Goal: Task Accomplishment & Management: Complete application form

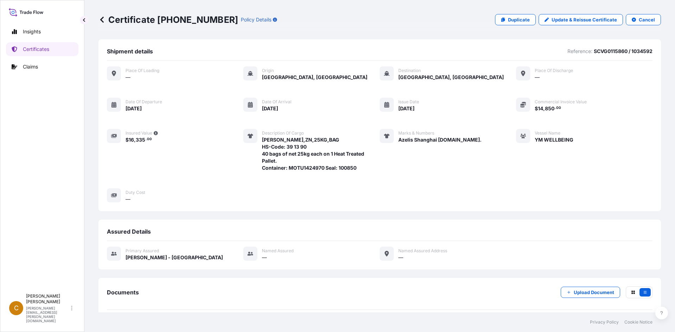
click at [101, 18] on icon at bounding box center [102, 19] width 7 height 7
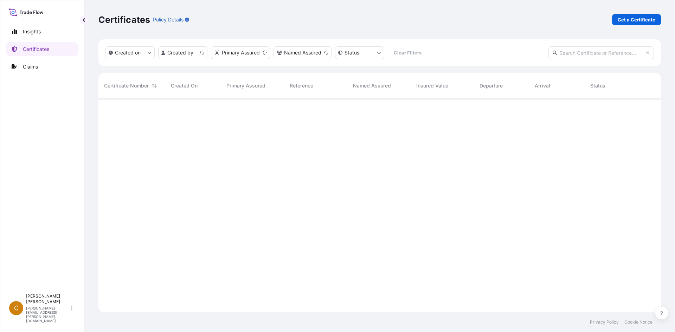
scroll to position [213, 558]
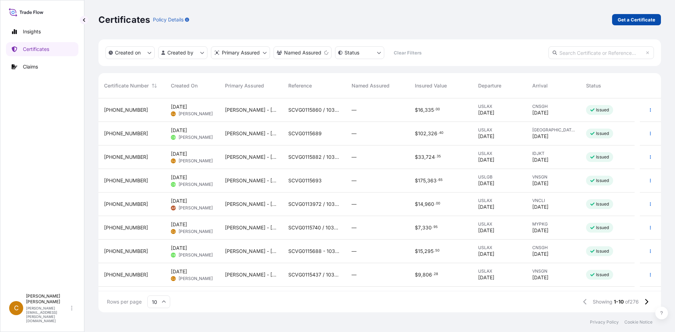
click at [631, 19] on p "Get a Certificate" at bounding box center [637, 19] width 38 height 7
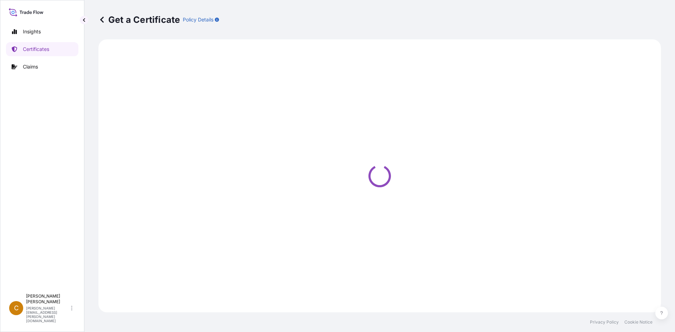
select select "Sea"
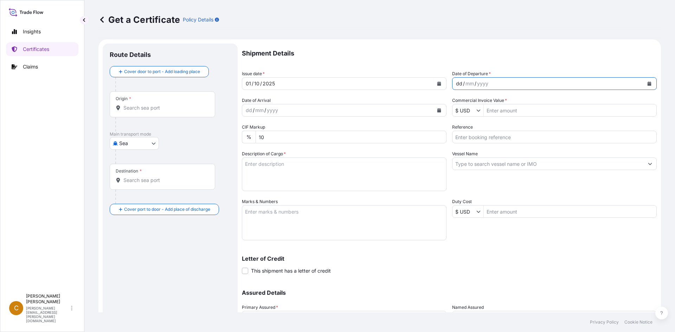
click at [551, 85] on div "dd / mm / yyyy" at bounding box center [548, 83] width 191 height 13
click at [649, 82] on button "Calendar" at bounding box center [649, 83] width 11 height 11
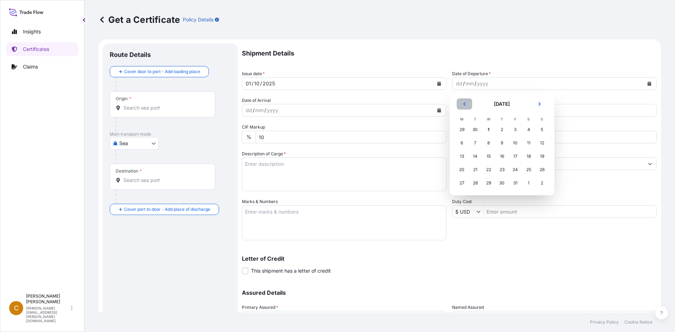
click at [466, 104] on icon "Previous" at bounding box center [465, 104] width 4 height 4
click at [541, 158] on div "21" at bounding box center [542, 156] width 13 height 13
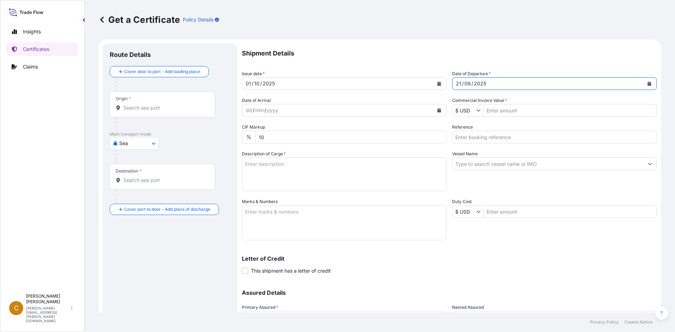
click at [382, 114] on div "dd / mm / yyyy" at bounding box center [337, 110] width 191 height 13
click at [438, 109] on icon "Calendar" at bounding box center [440, 110] width 4 height 4
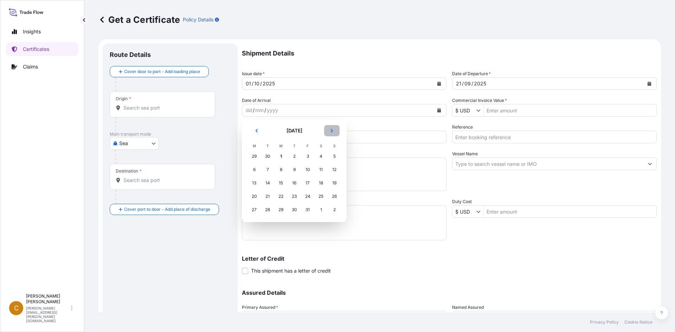
click at [337, 131] on button "Next" at bounding box center [331, 130] width 15 height 11
click at [253, 170] on div "3" at bounding box center [254, 170] width 13 height 13
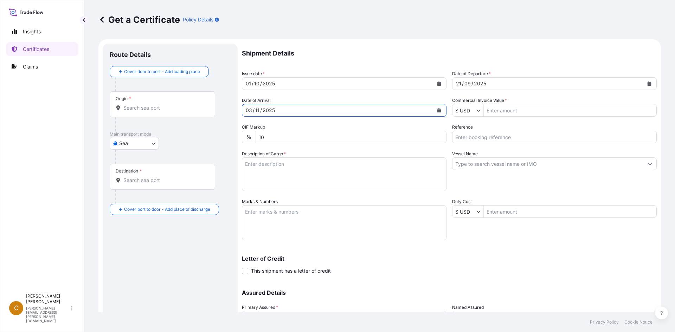
click at [509, 115] on input "Commercial Invoice Value *" at bounding box center [570, 110] width 173 height 13
click at [494, 110] on input "Commercial Invoice Value *" at bounding box center [570, 110] width 173 height 13
type input "54,600"
click at [475, 131] on div "Reference" at bounding box center [554, 134] width 205 height 20
click at [577, 172] on div "Vessel Name" at bounding box center [554, 171] width 205 height 41
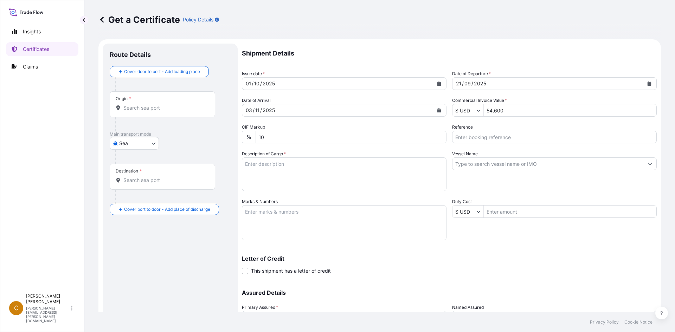
click at [541, 142] on input "Reference" at bounding box center [554, 137] width 205 height 13
paste input "SCVG0115514"
click at [523, 132] on input "SCVG0115514 /" at bounding box center [554, 137] width 205 height 13
paste input "1033025"
type input "SCVG0115514 / 1033025"
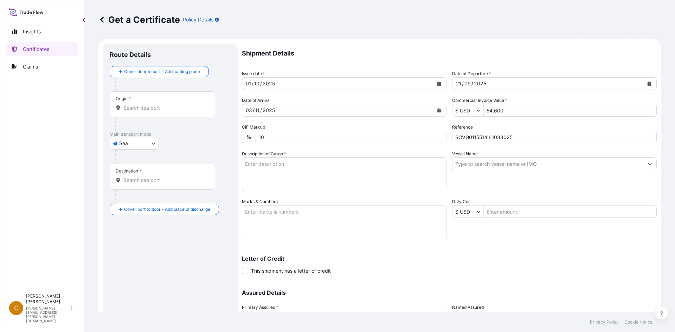
click at [543, 162] on input "Vessel Name" at bounding box center [548, 164] width 191 height 13
paste input "YM MOBILITY"
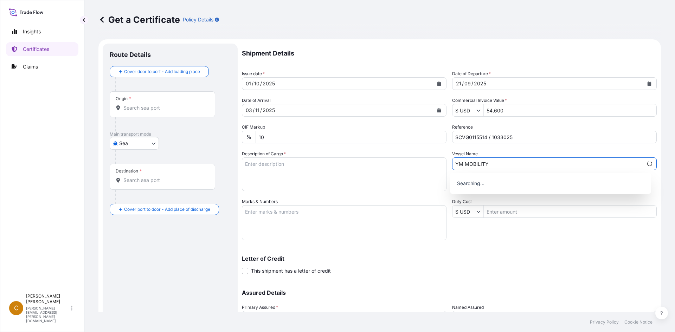
type input "YM MOBILITY"
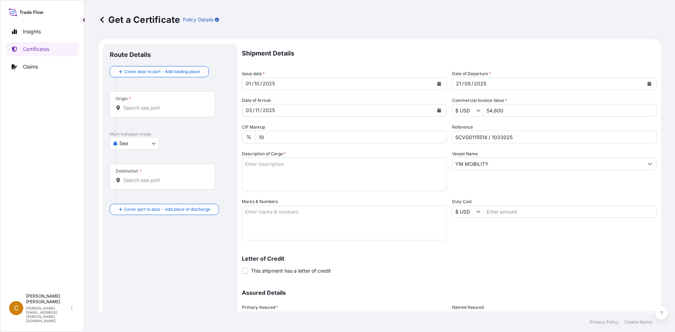
click at [322, 177] on textarea "Description of Cargo *" at bounding box center [344, 175] width 205 height 34
paste textarea "KELCOGEL F,KGELF,25KG,DRUM HS-Code: 39 13 90"
click at [253, 175] on textarea "KELCOGEL F,KGELF,25KG,DRUM HS-Code: 39 13 90" at bounding box center [344, 175] width 205 height 34
paste textarea "28 Drums of 25kg net on 2 heated pallets"
click at [311, 184] on textarea "KELCOGEL F,KGELF,25KG,DRUM HS-Code: 39 13 90 28 Drums of 25kg net on 2 heated p…" at bounding box center [344, 175] width 205 height 34
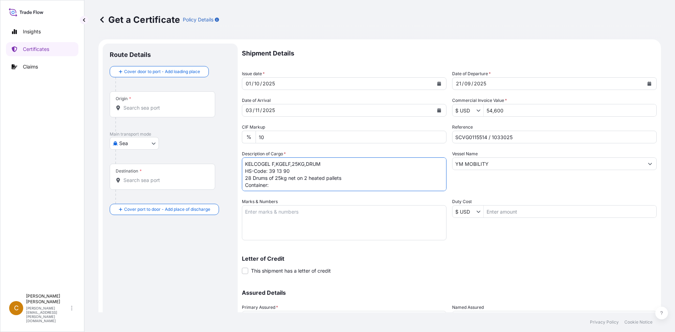
paste textarea "BEAU5429778"
click at [330, 187] on textarea "KELCOGEL F,KGELF,25KG,DRUM HS-Code: 39 13 90 28 Drums of 25kg net on 2 heated p…" at bounding box center [344, 175] width 205 height 34
paste textarea "100884"
type textarea "KELCOGEL F,KGELF,25KG,DRUM HS-Code: 39 13 90 28 Drums of 25kg net on 2 heated p…"
click at [348, 224] on textarea "Marks & Numbers" at bounding box center [344, 222] width 205 height 35
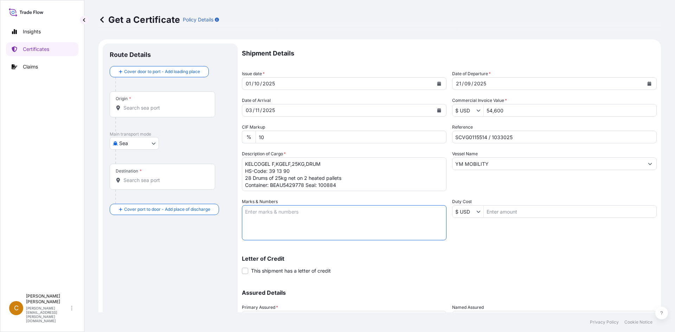
paste textarea "Azelis India Private Limited"
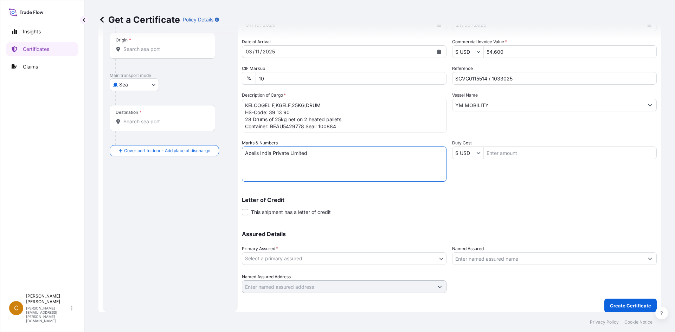
scroll to position [63, 0]
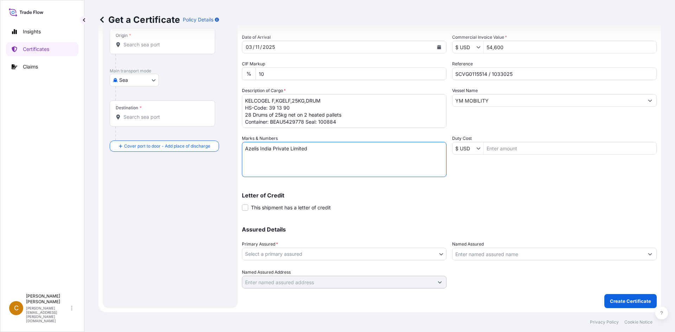
type textarea "Azelis India Private Limited"
click at [316, 254] on body "Insights Certificates Claims C Clayton James [EMAIL_ADDRESS][PERSON_NAME][DOMAI…" at bounding box center [337, 166] width 675 height 332
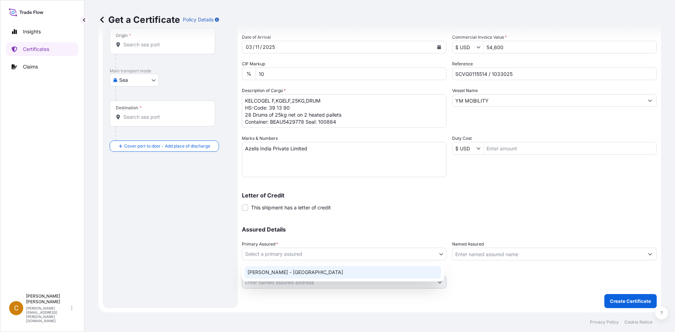
click at [310, 268] on div "[PERSON_NAME] - [GEOGRAPHIC_DATA]" at bounding box center [343, 272] width 197 height 13
select select "31650"
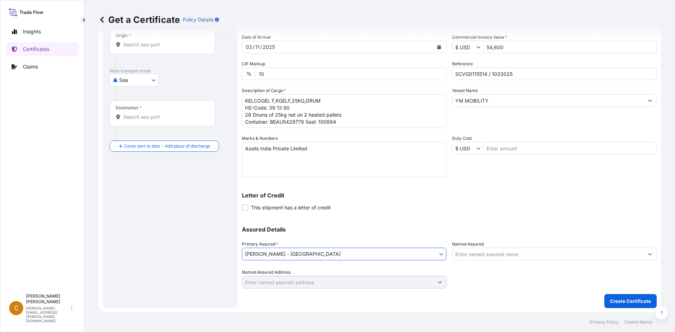
click at [136, 41] on div "Origin *" at bounding box center [163, 41] width 106 height 26
click at [136, 41] on input "Origin *" at bounding box center [164, 44] width 83 height 7
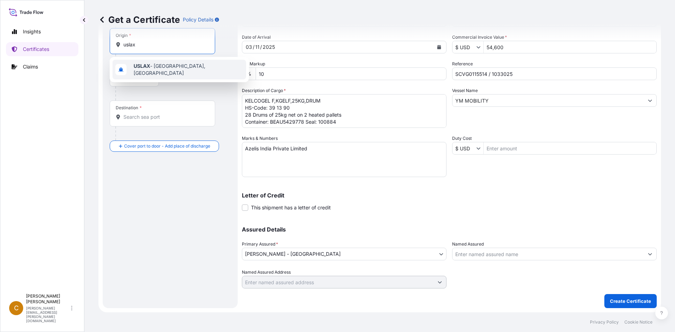
click at [181, 69] on span "USLAX - [GEOGRAPHIC_DATA], [GEOGRAPHIC_DATA]" at bounding box center [189, 70] width 110 height 14
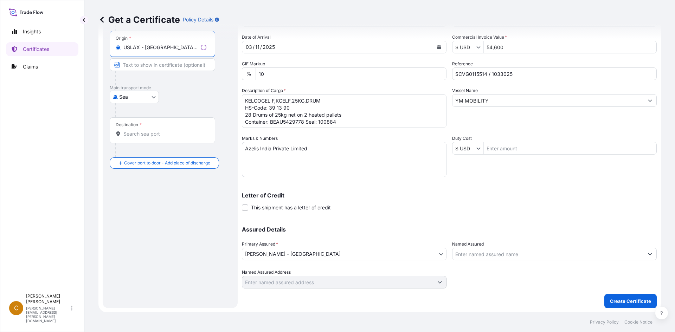
type input "USLAX - [GEOGRAPHIC_DATA], [GEOGRAPHIC_DATA]"
click at [150, 128] on div "Destination *" at bounding box center [163, 130] width 106 height 26
click at [150, 131] on input "Destination *" at bounding box center [164, 134] width 83 height 7
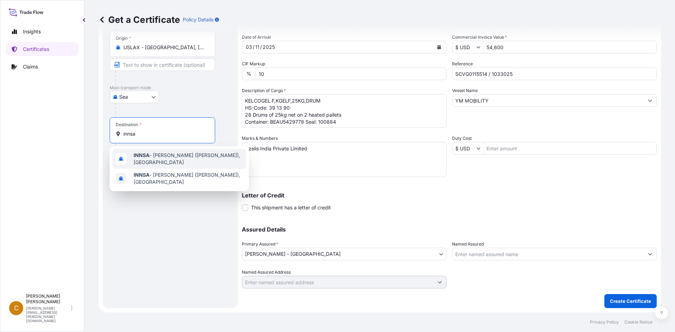
click at [188, 156] on span "INNSA - [PERSON_NAME] ([PERSON_NAME]), [GEOGRAPHIC_DATA]" at bounding box center [189, 159] width 110 height 14
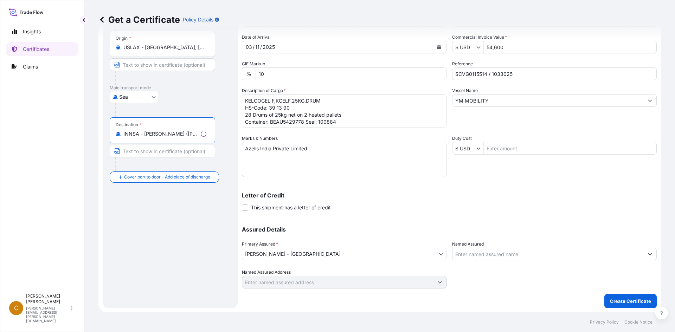
type input "INNSA - [PERSON_NAME] ([PERSON_NAME]), [GEOGRAPHIC_DATA]"
click at [201, 133] on icon "Loading" at bounding box center [204, 134] width 6 height 6
click at [198, 133] on input "INNSA - [PERSON_NAME] ([PERSON_NAME]), [GEOGRAPHIC_DATA]" at bounding box center [160, 134] width 75 height 7
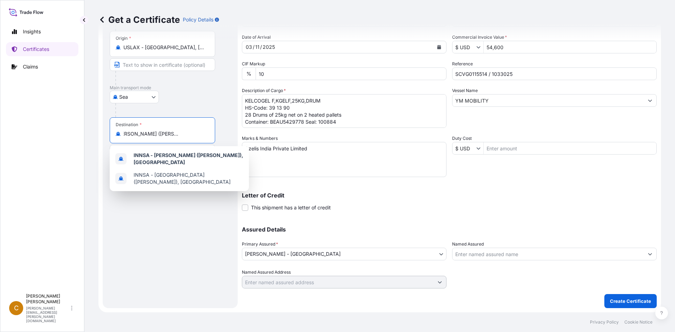
scroll to position [0, 0]
click at [460, 191] on div "Letter of Credit This shipment has a letter of credit Letter of credit * Letter…" at bounding box center [449, 197] width 415 height 27
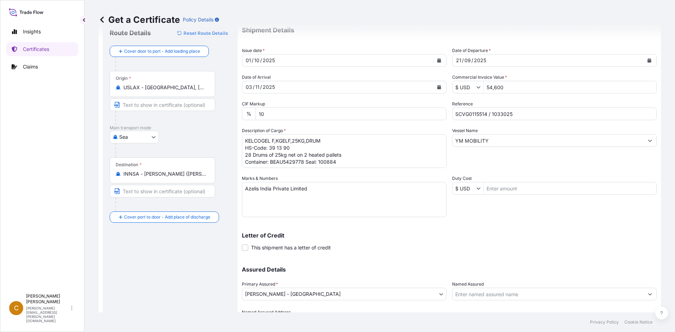
scroll to position [63, 0]
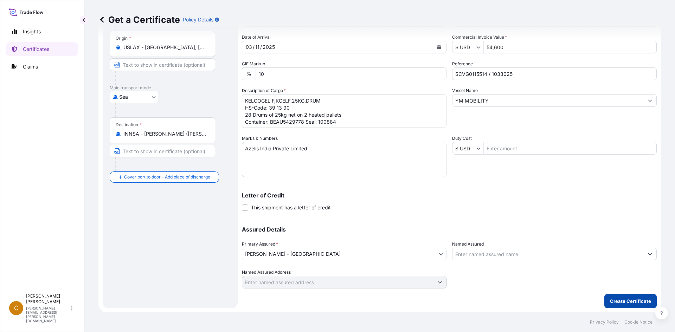
click at [621, 299] on p "Create Certificate" at bounding box center [630, 301] width 41 height 7
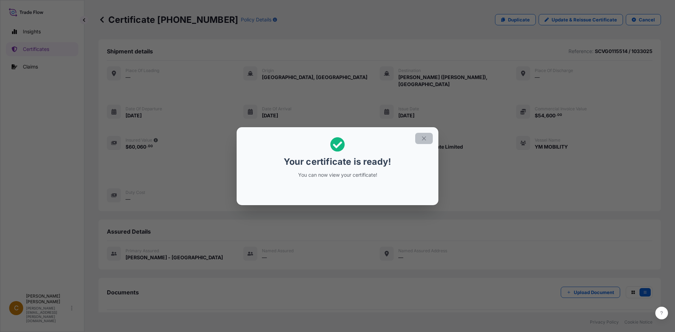
click at [420, 138] on button "button" at bounding box center [424, 138] width 18 height 11
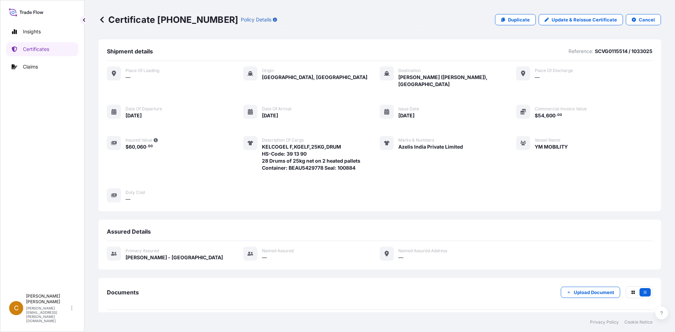
scroll to position [35, 0]
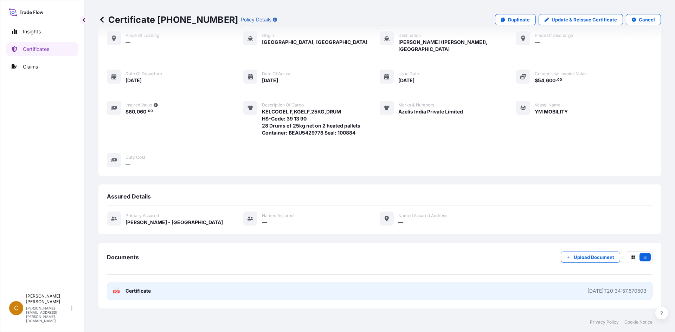
click at [125, 288] on div "PDF Certificate" at bounding box center [132, 291] width 38 height 7
